Goal: Transaction & Acquisition: Purchase product/service

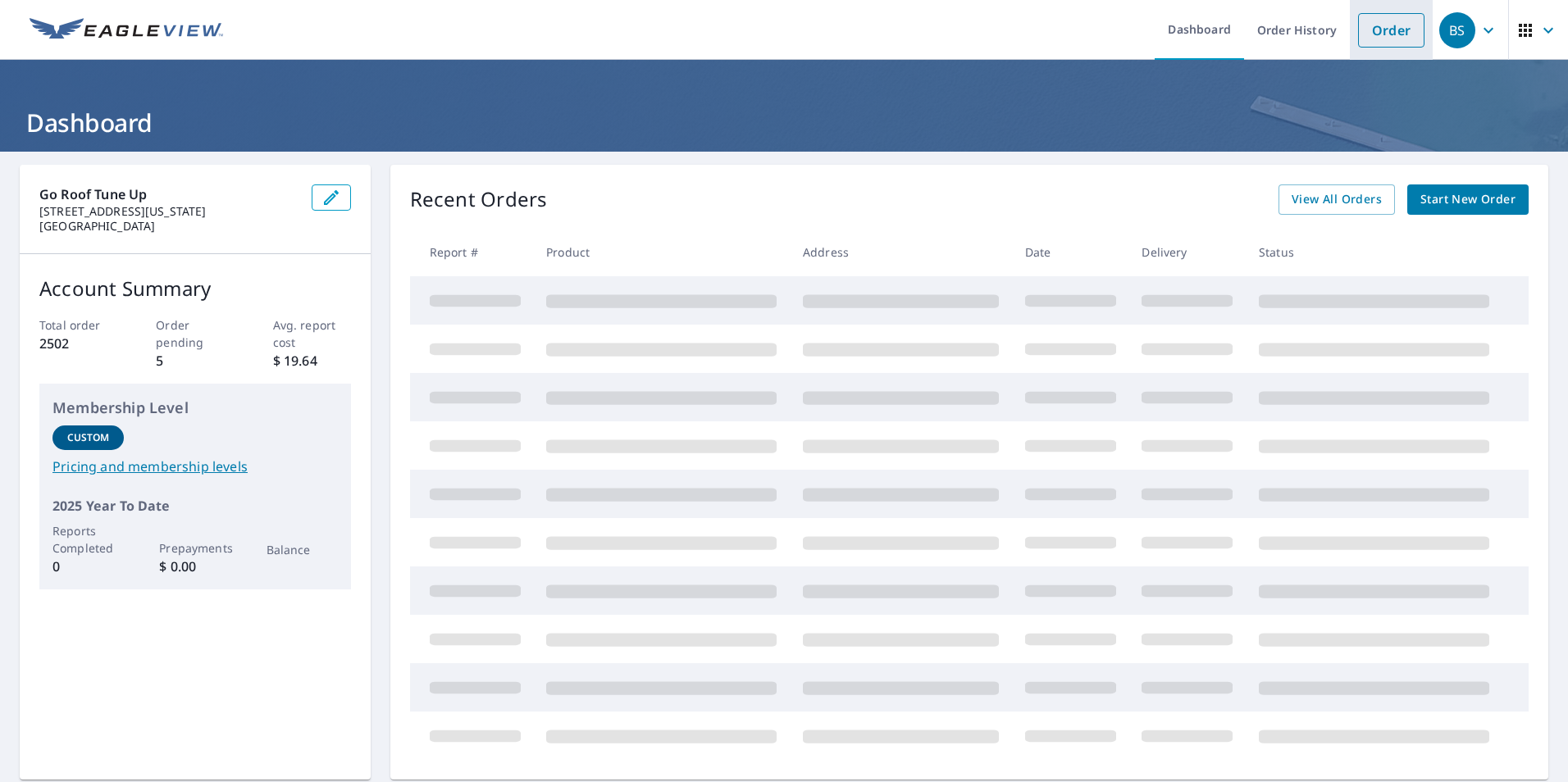
click at [1372, 47] on link "Order" at bounding box center [1391, 30] width 67 height 35
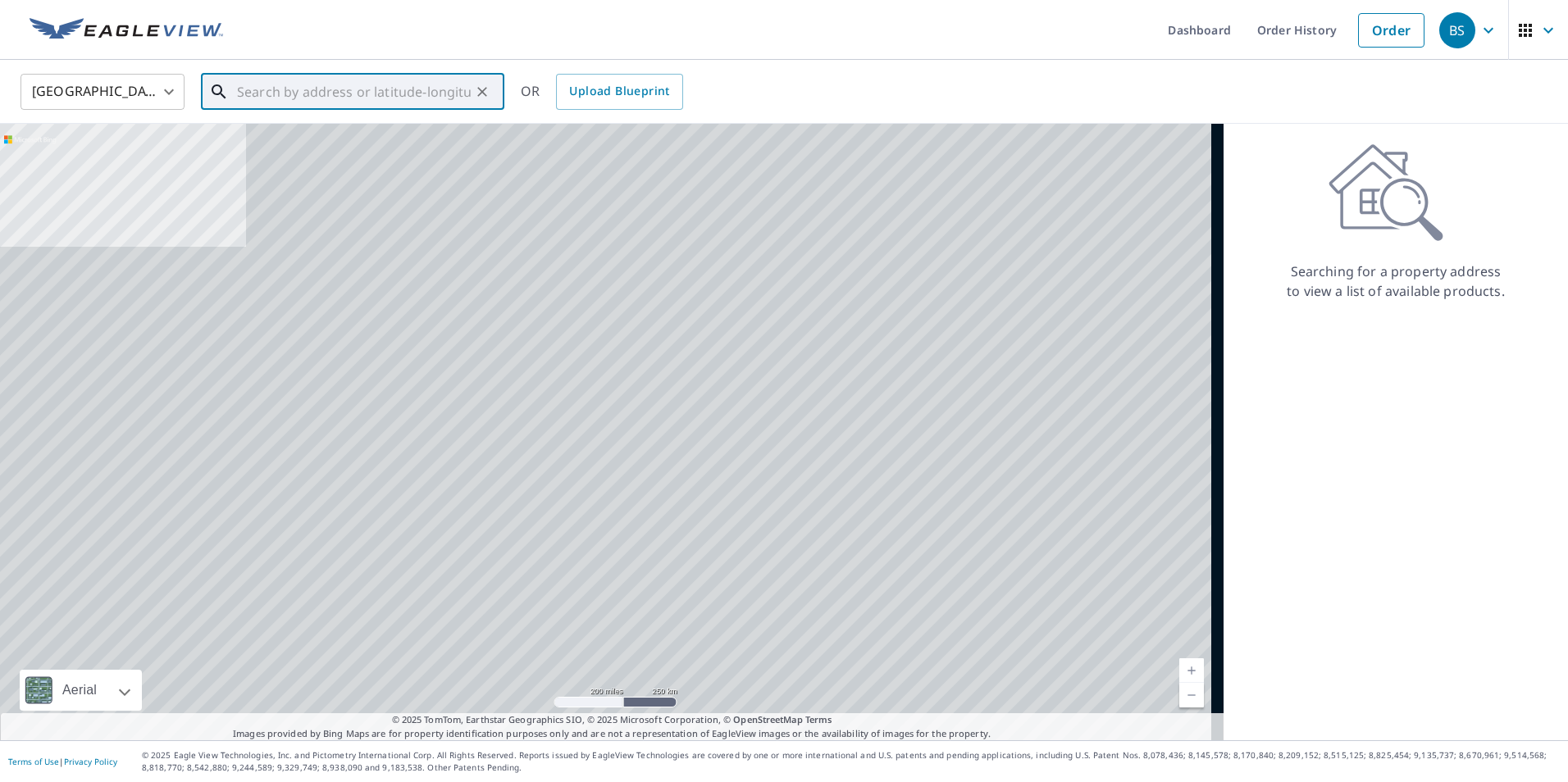
click at [344, 101] on input "text" at bounding box center [354, 91] width 234 height 46
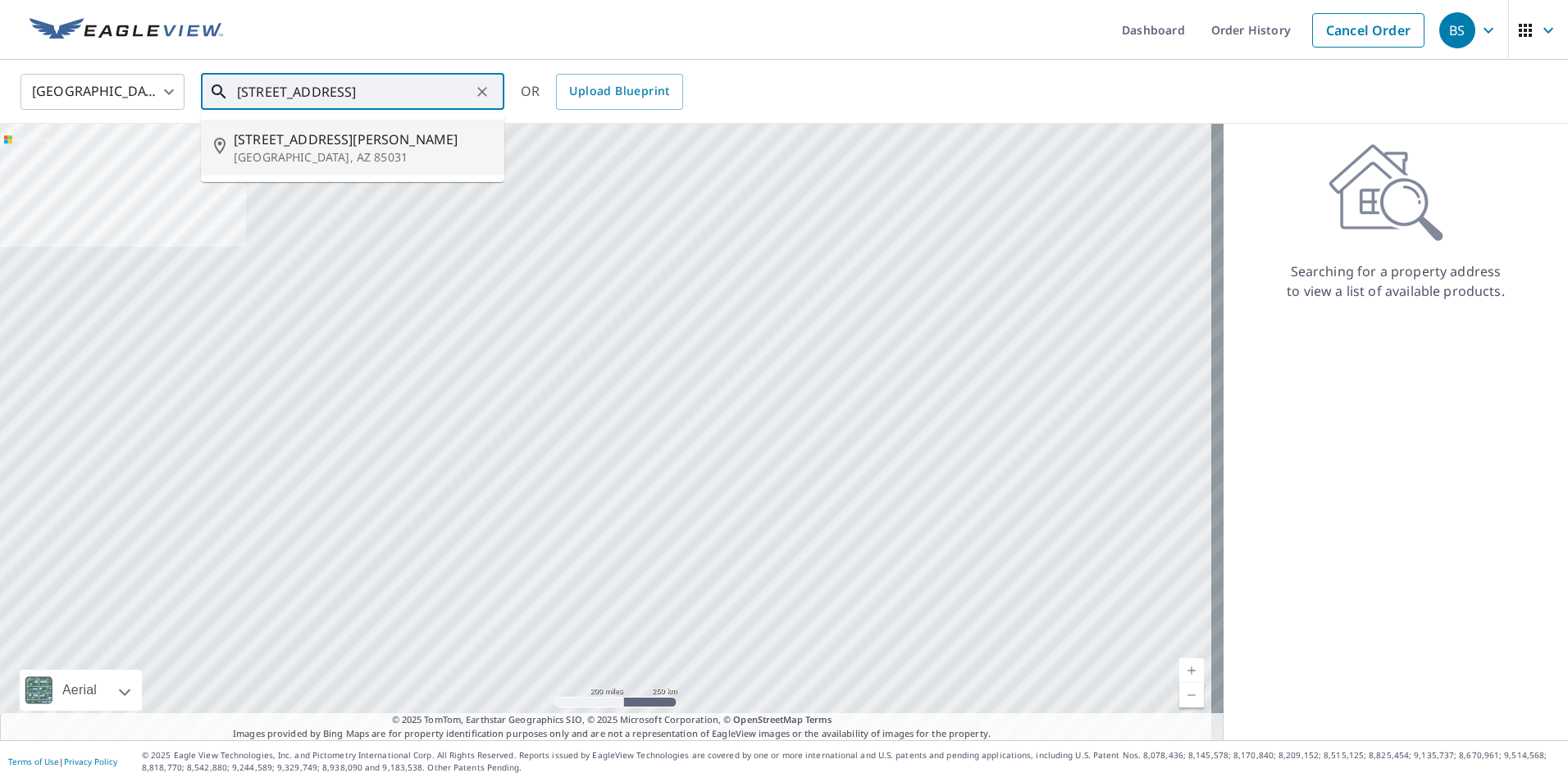
click at [316, 146] on span "[STREET_ADDRESS][PERSON_NAME]" at bounding box center [363, 140] width 258 height 20
type input "[STREET_ADDRESS][PERSON_NAME]"
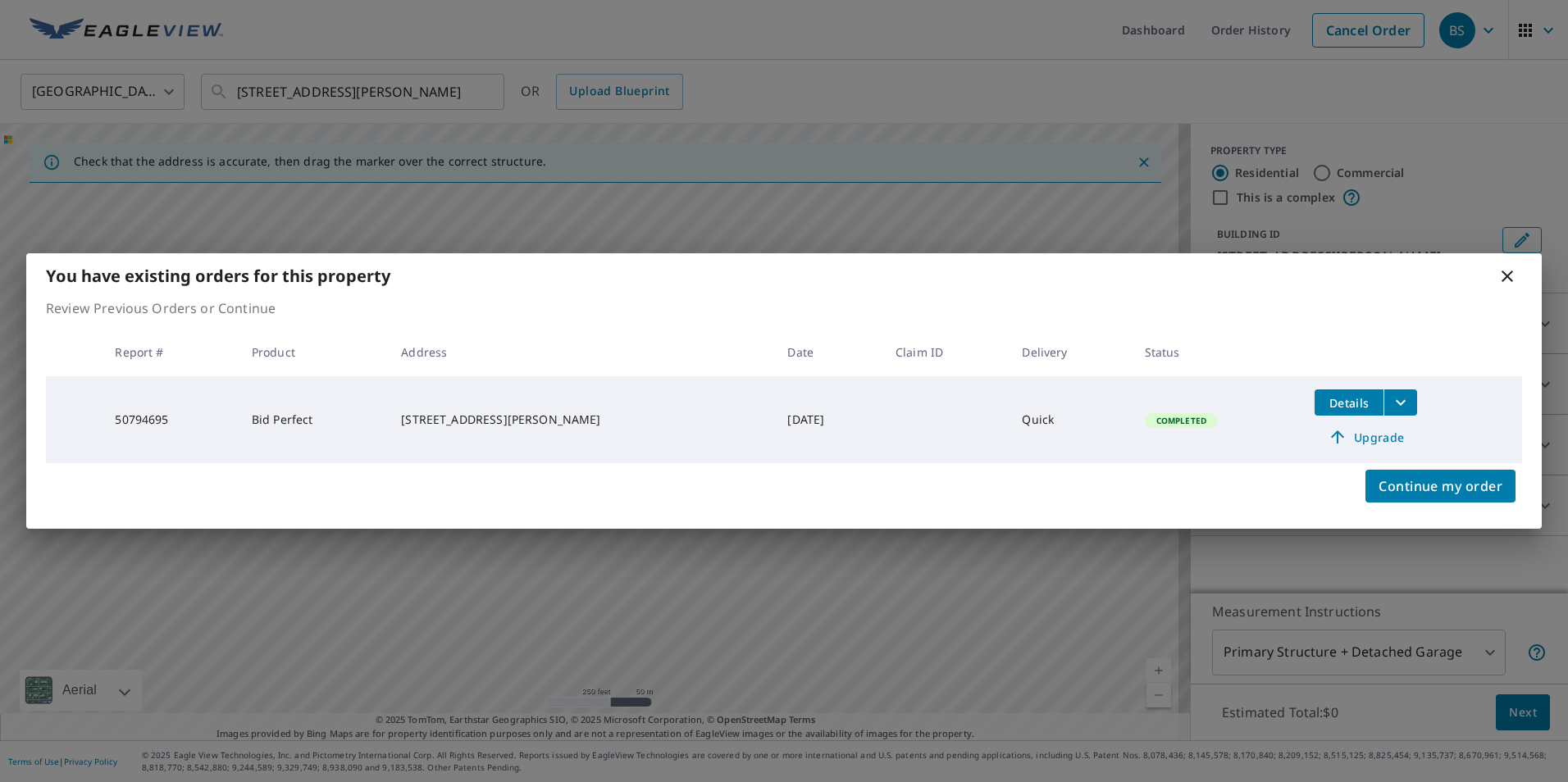
click at [1368, 440] on span "Upgrade" at bounding box center [1365, 438] width 83 height 20
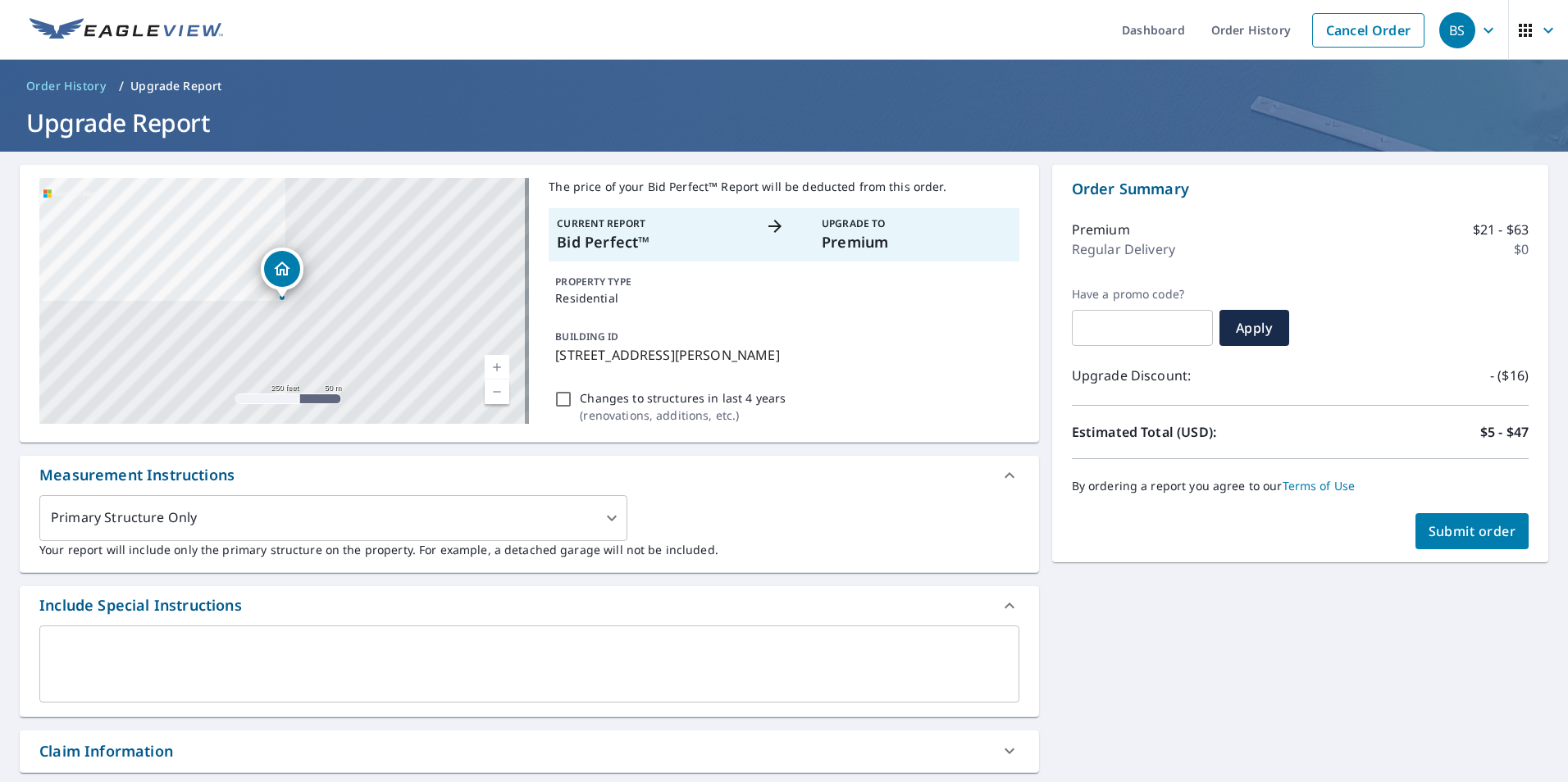
click at [1494, 529] on span "Submit order" at bounding box center [1472, 532] width 88 height 18
checkbox input "true"
